Goal: Information Seeking & Learning: Learn about a topic

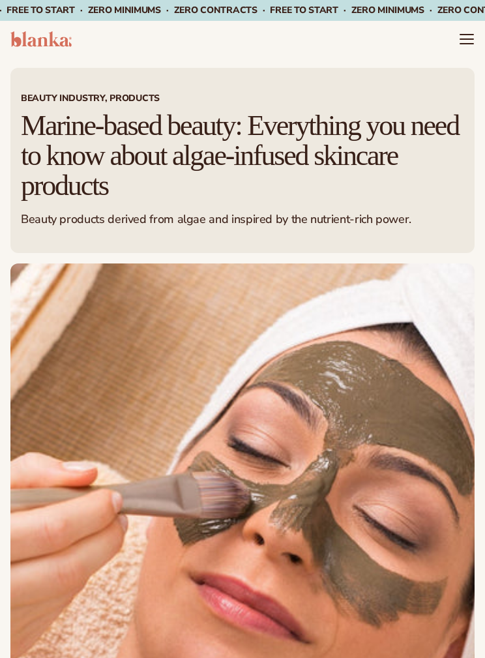
click at [460, 48] on header "Cart product catalog The Lab by Blanka" at bounding box center [242, 39] width 485 height 37
click at [471, 37] on icon "Menu" at bounding box center [467, 39] width 16 height 16
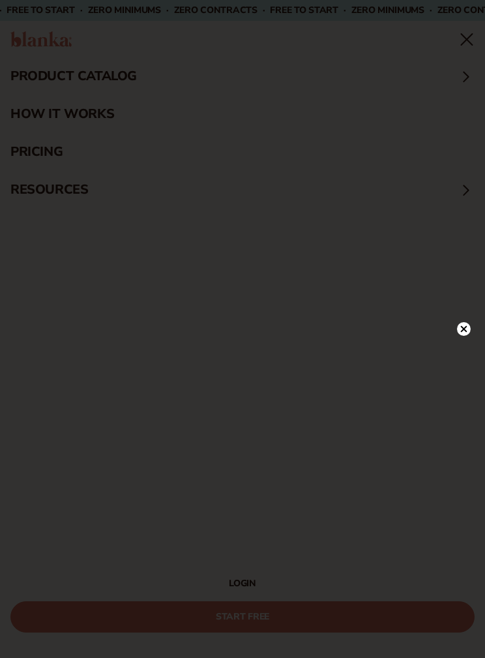
click at [473, 40] on div at bounding box center [242, 329] width 485 height 658
click at [470, 160] on icon at bounding box center [464, 154] width 14 height 14
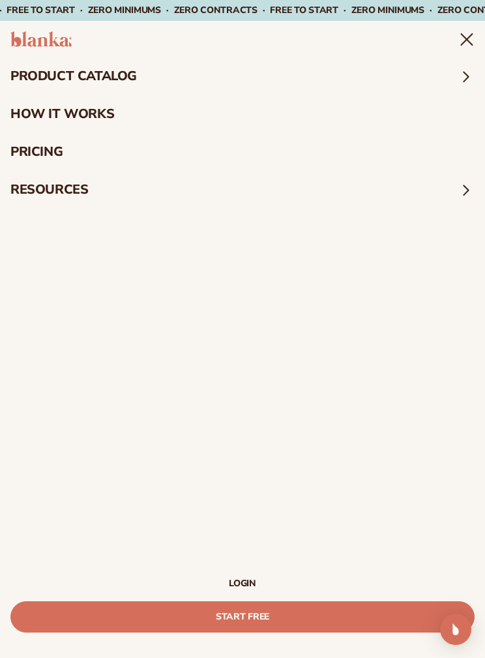
click at [14, 46] on img at bounding box center [40, 39] width 61 height 16
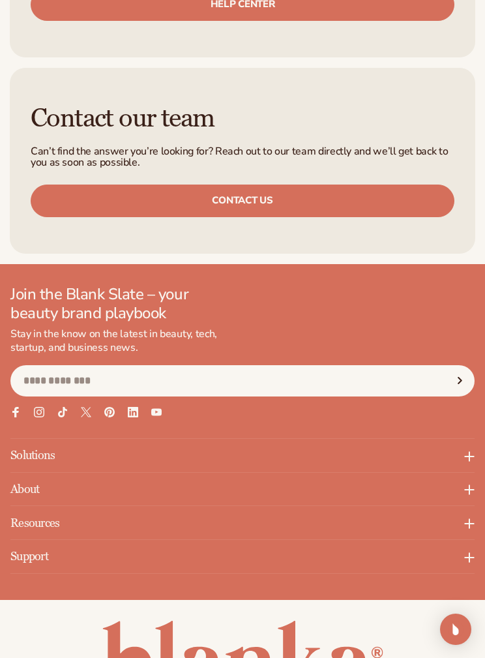
scroll to position [6489, 0]
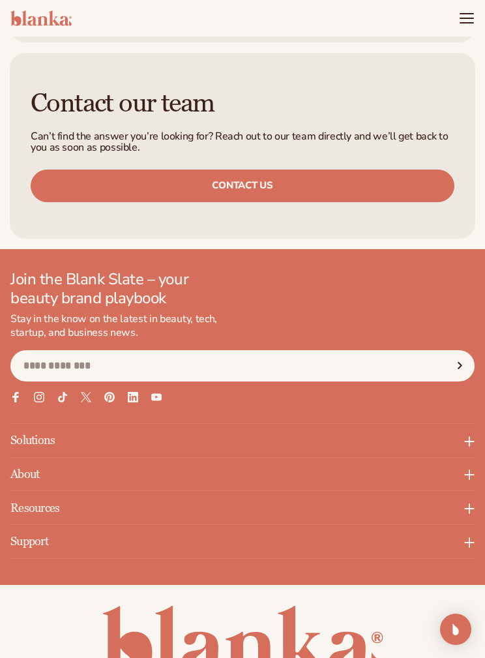
click at [28, 458] on p "About" at bounding box center [242, 474] width 464 height 33
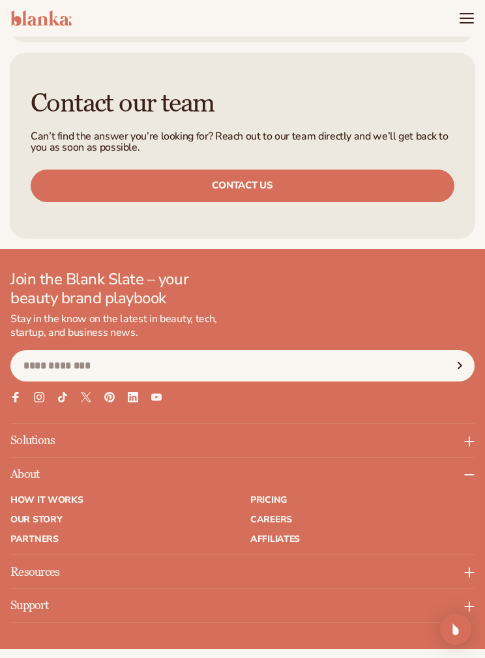
click at [24, 515] on link "Our Story" at bounding box center [122, 519] width 224 height 9
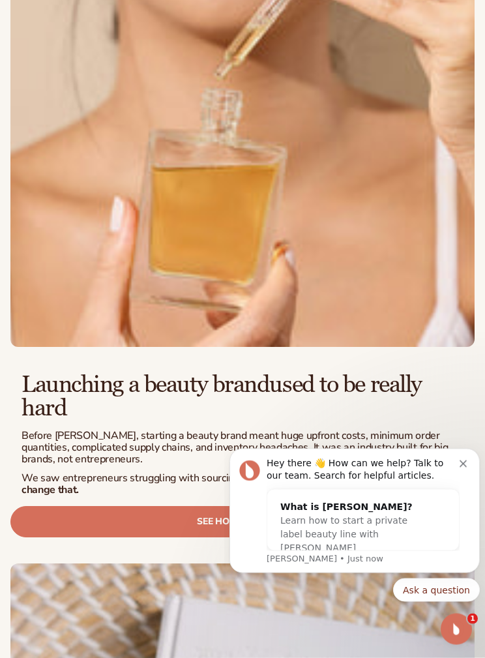
scroll to position [469, 0]
click at [470, 454] on div "Hey there 👋 How can we help? Talk to our team. Search for helpful articles. Wha…" at bounding box center [354, 511] width 250 height 125
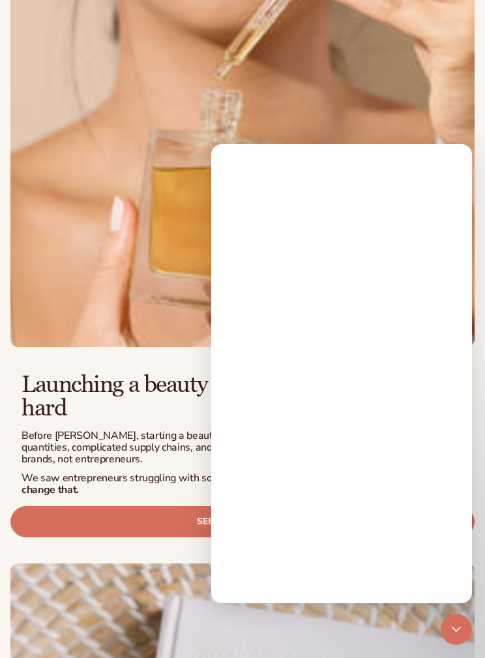
scroll to position [0, 0]
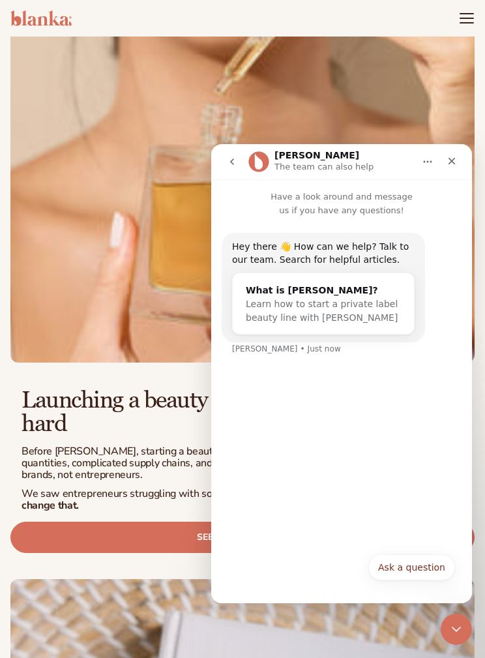
click at [445, 161] on div "Close" at bounding box center [451, 160] width 23 height 23
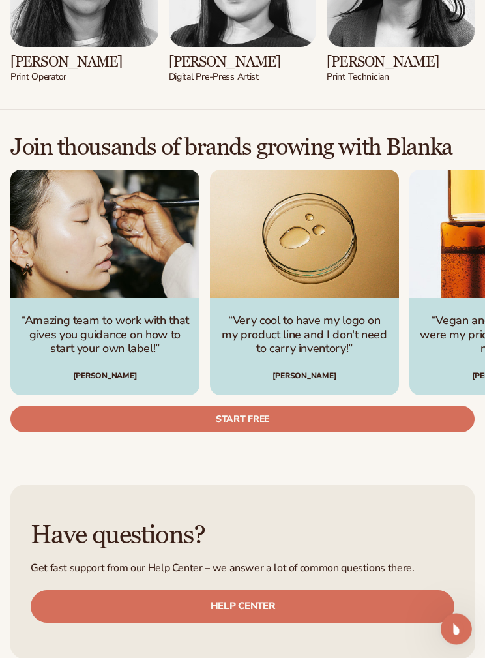
scroll to position [4789, 0]
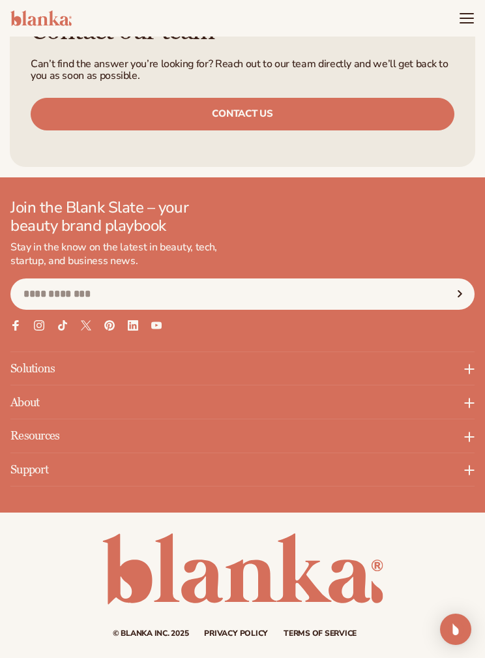
scroll to position [1042, 0]
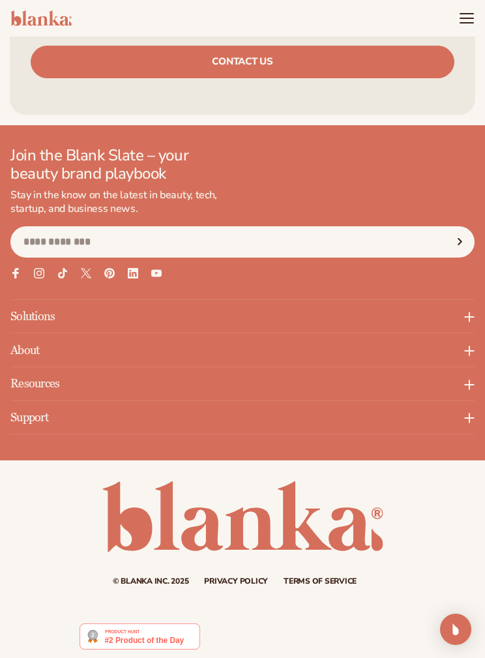
click at [471, 379] on icon at bounding box center [469, 384] width 10 height 10
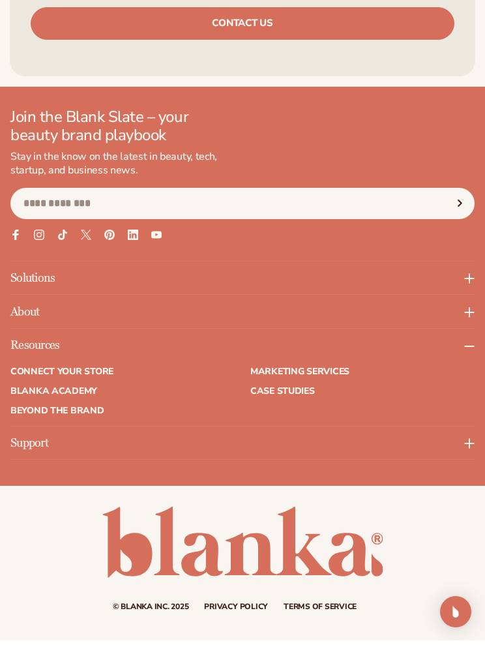
scroll to position [1081, 0]
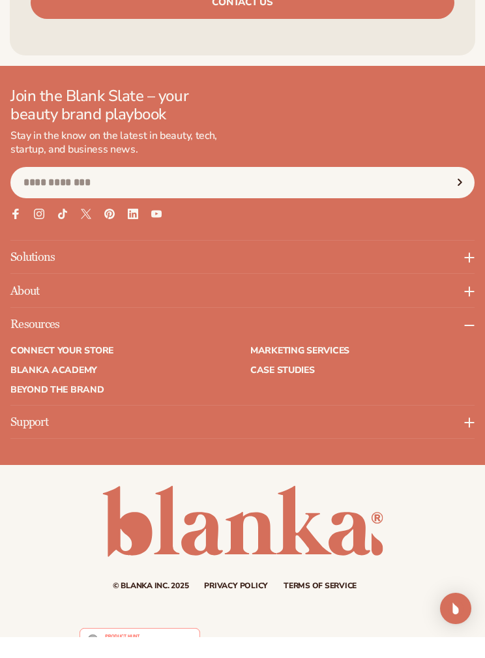
click at [35, 295] on p "About" at bounding box center [242, 311] width 464 height 33
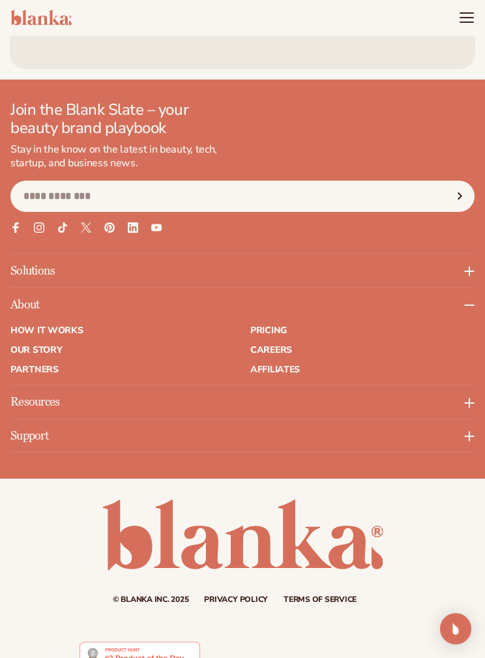
scroll to position [1106, 0]
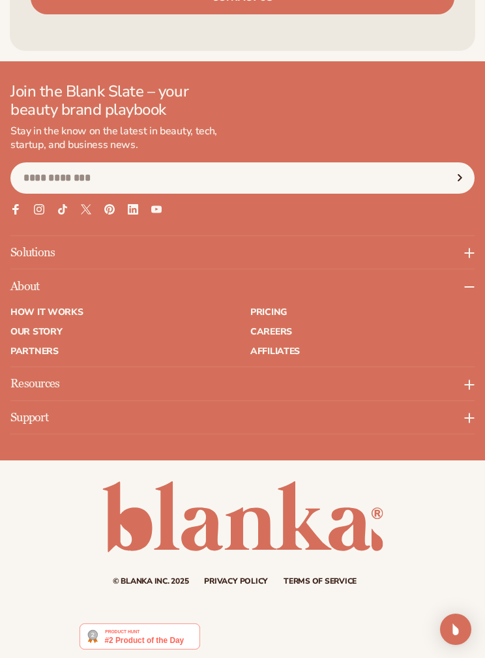
click at [37, 314] on link "How It Works" at bounding box center [122, 312] width 224 height 9
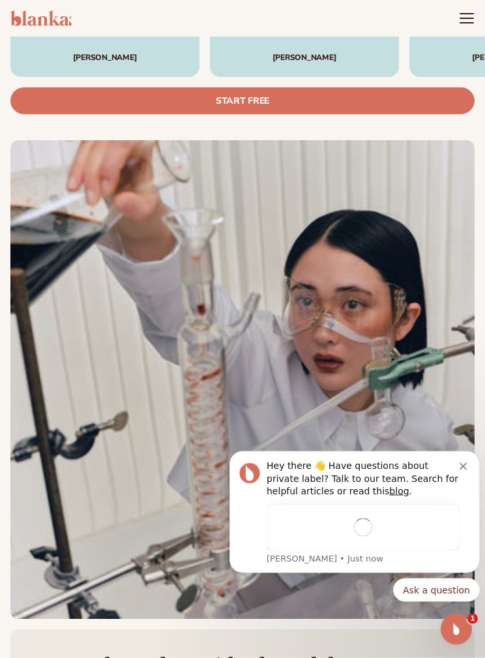
scroll to position [3649, 0]
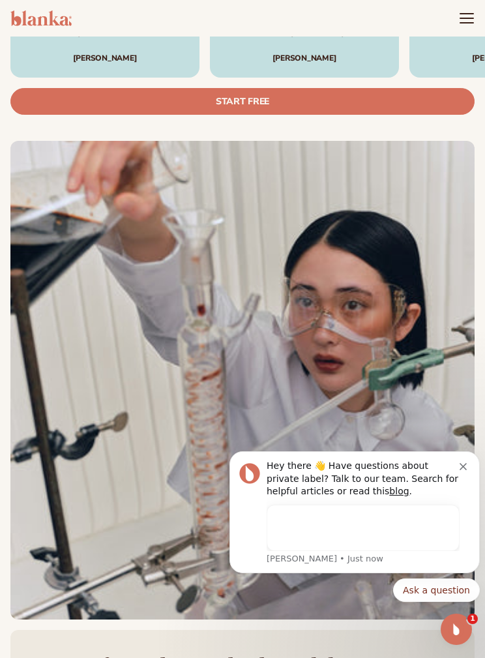
click at [57, 94] on link "Start free" at bounding box center [242, 101] width 464 height 27
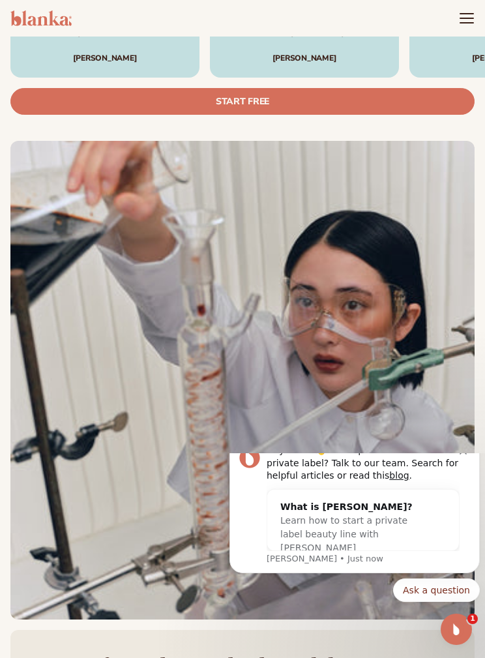
click at [24, 22] on img at bounding box center [40, 18] width 61 height 16
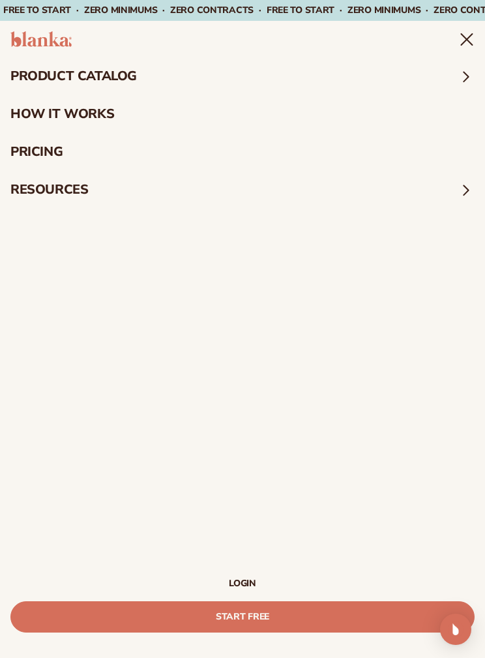
click at [27, 81] on summary "product catalog" at bounding box center [242, 76] width 485 height 38
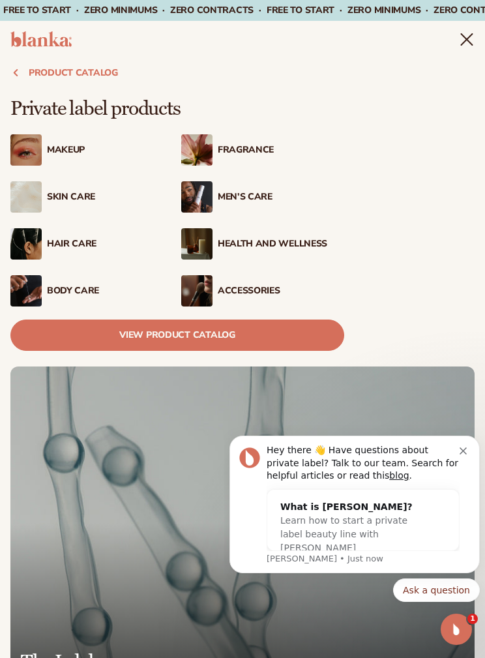
click at [309, 252] on div "Health And Wellness" at bounding box center [262, 243] width 163 height 31
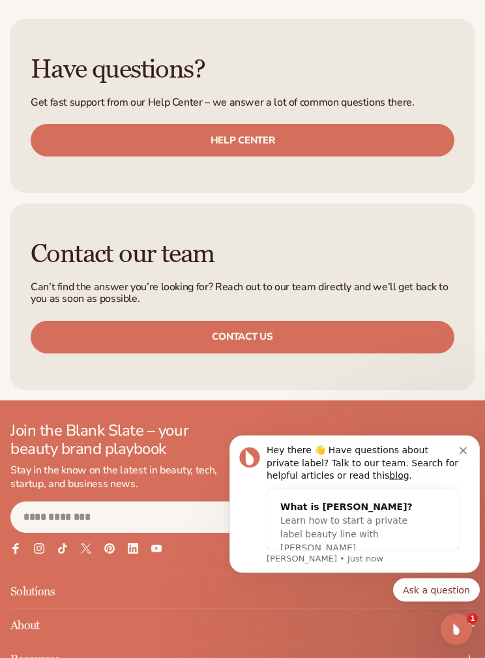
click at [460, 450] on icon "Dismiss notification" at bounding box center [463, 450] width 7 height 7
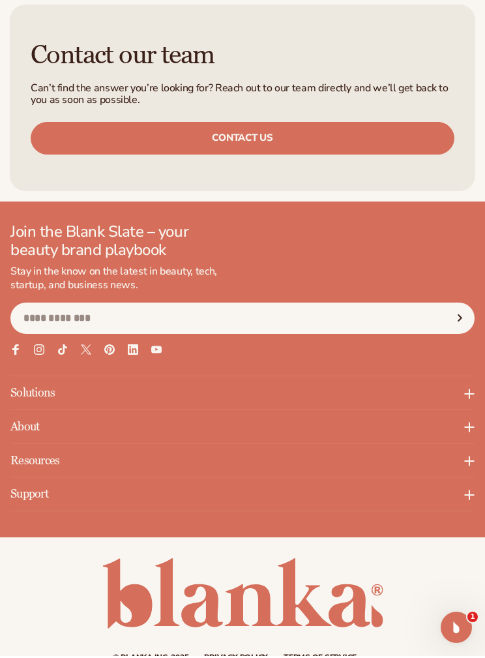
scroll to position [2130, 0]
